Goal: Task Accomplishment & Management: Use online tool/utility

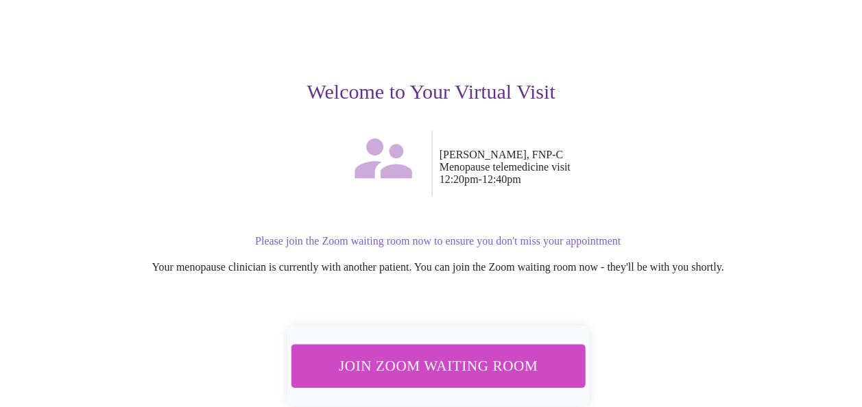
scroll to position [167, 0]
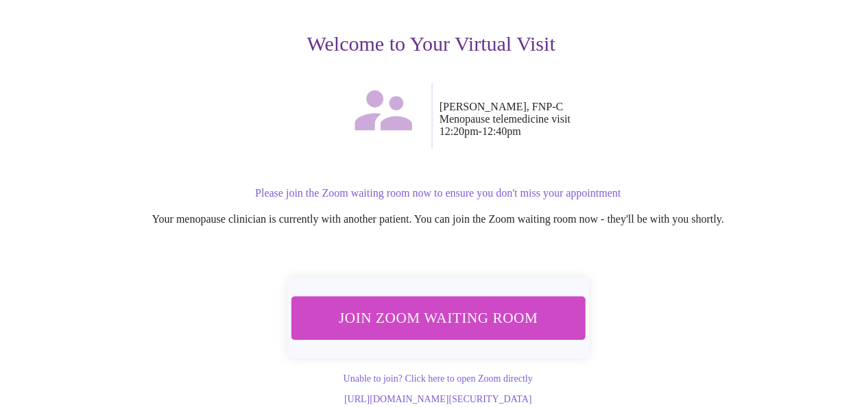
click at [472, 312] on span "Join Zoom Waiting Room" at bounding box center [438, 318] width 270 height 27
